Goal: Find specific page/section: Find specific page/section

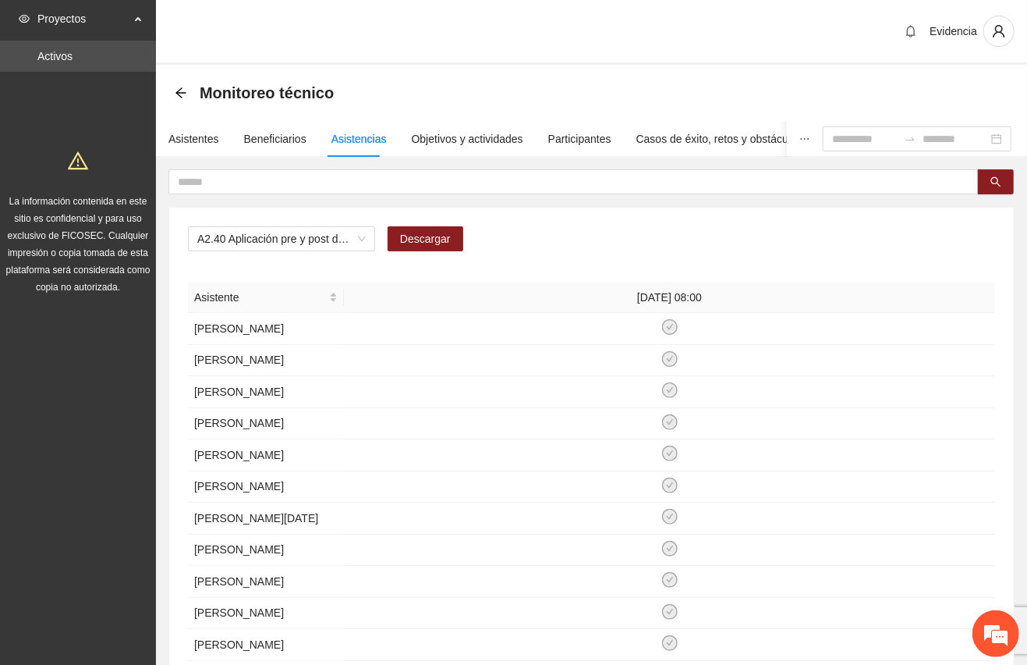
click at [61, 448] on div "Proyectos Activos La información contenida en este sitio es confidencial y para…" at bounding box center [78, 550] width 156 height 1101
click at [665, 42] on div "Evidencia" at bounding box center [591, 32] width 871 height 65
click at [452, 36] on div "Evidencia" at bounding box center [591, 32] width 871 height 65
click at [704, 28] on div "Evidencia" at bounding box center [591, 32] width 871 height 65
click at [443, 30] on div "Evidencia" at bounding box center [591, 32] width 871 height 65
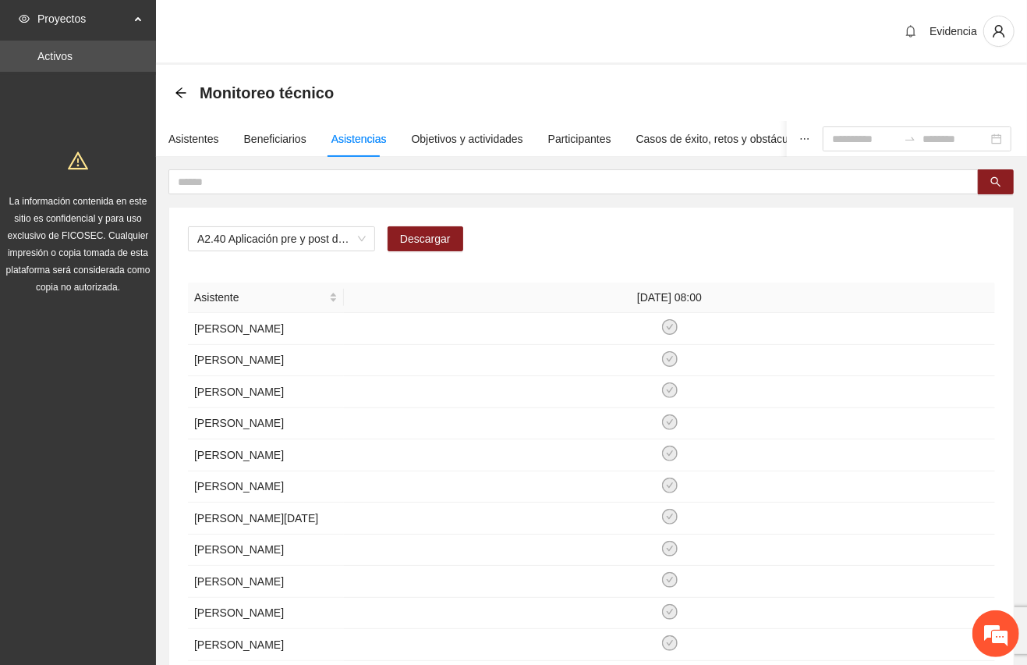
click at [278, 28] on div "Evidencia" at bounding box center [591, 32] width 871 height 65
click at [62, 441] on div "Proyectos Activos La información contenida en este sitio es confidencial y para…" at bounding box center [78, 550] width 156 height 1101
drag, startPoint x: 764, startPoint y: 14, endPoint x: 759, endPoint y: 38, distance: 24.8
click at [764, 14] on div "Evidencia" at bounding box center [591, 32] width 871 height 65
click at [404, 66] on div "Monitoreo técnico" at bounding box center [591, 93] width 871 height 56
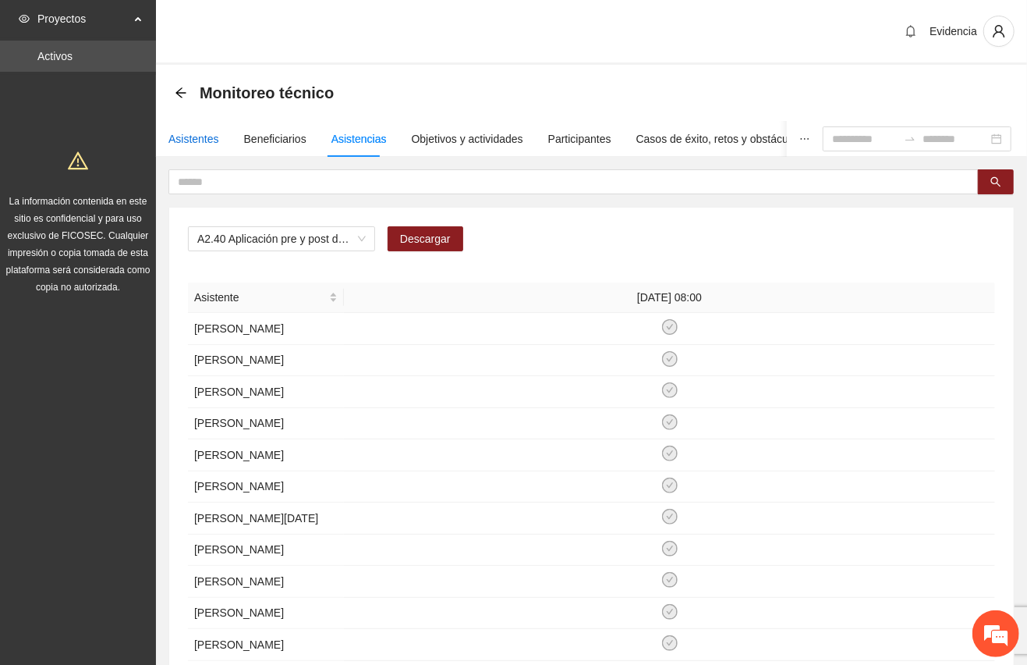
click at [186, 141] on div "Asistentes" at bounding box center [193, 138] width 51 height 17
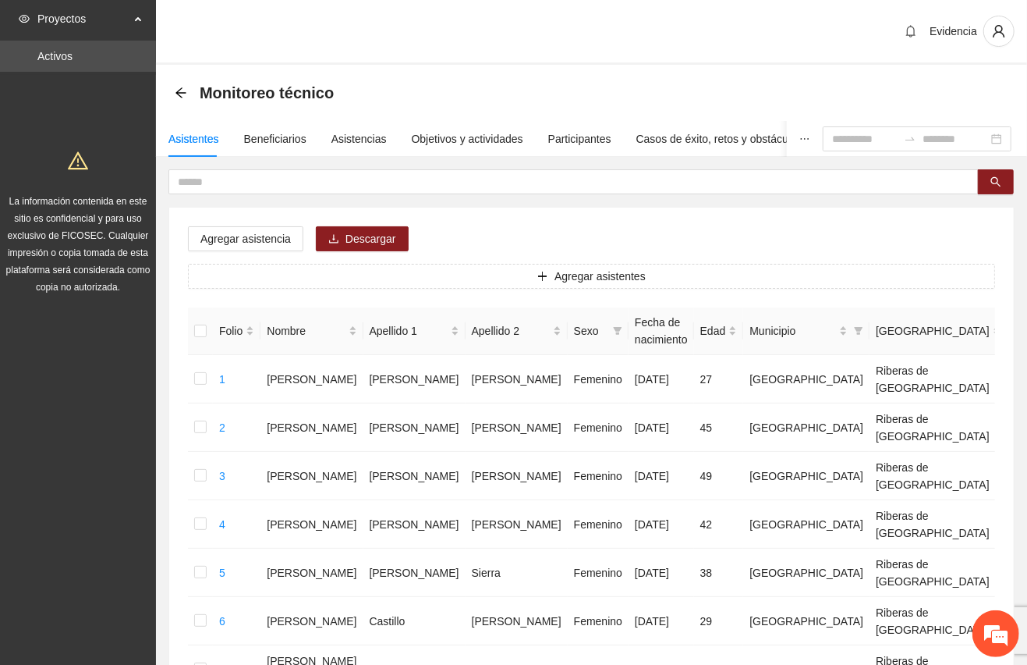
click at [627, 69] on div "Monitoreo técnico" at bounding box center [591, 93] width 871 height 56
